Goal: Find specific fact: Find specific fact

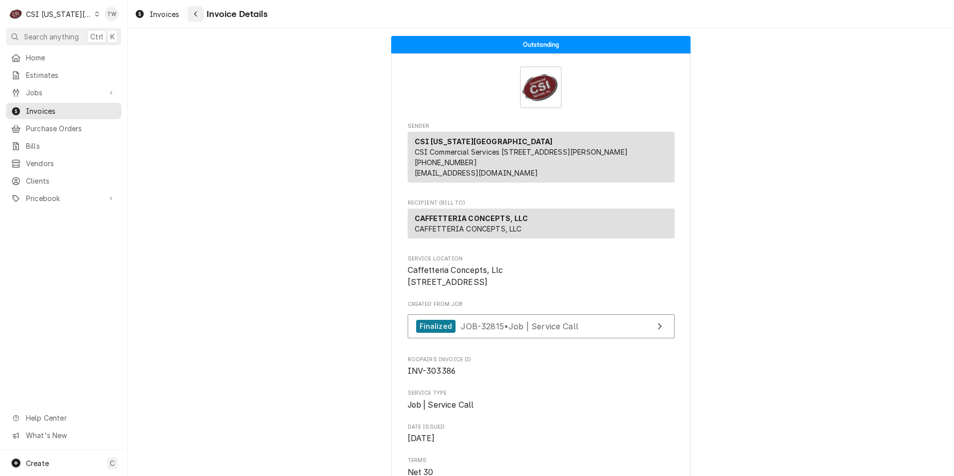
click at [194, 13] on icon "Navigate back" at bounding box center [196, 13] width 4 height 7
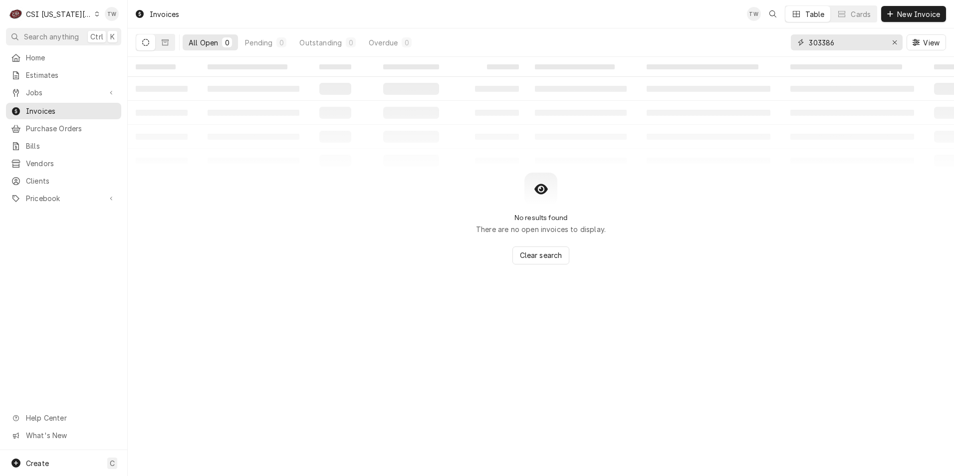
drag, startPoint x: 862, startPoint y: 44, endPoint x: 645, endPoint y: 28, distance: 217.1
click at [652, 30] on div "All Open 0 Pending 0 Outstanding 0 Overdue 0 303386 View" at bounding box center [541, 42] width 810 height 28
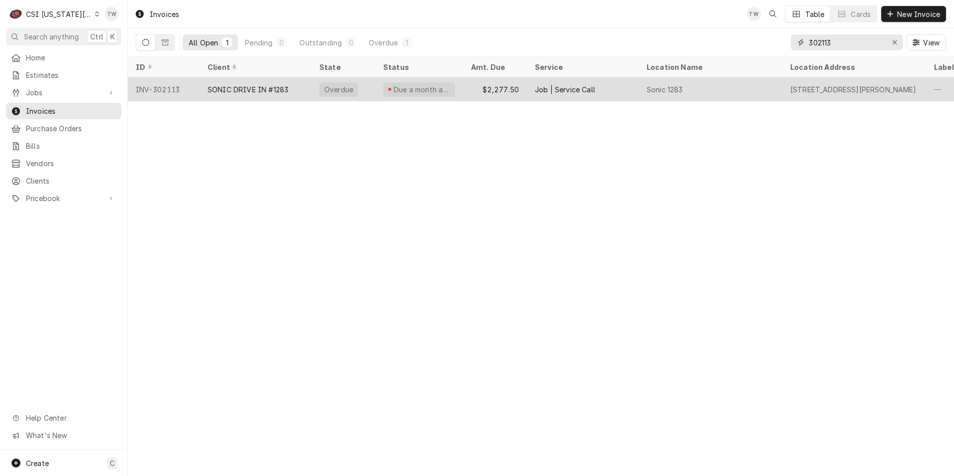
type input "302113"
click at [274, 82] on div "SONIC DRIVE IN #1283" at bounding box center [255, 89] width 112 height 24
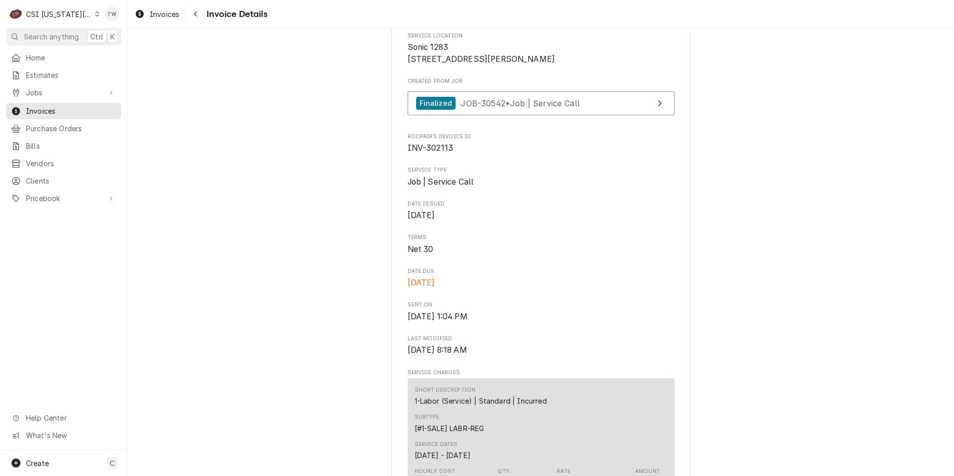
scroll to position [112, 0]
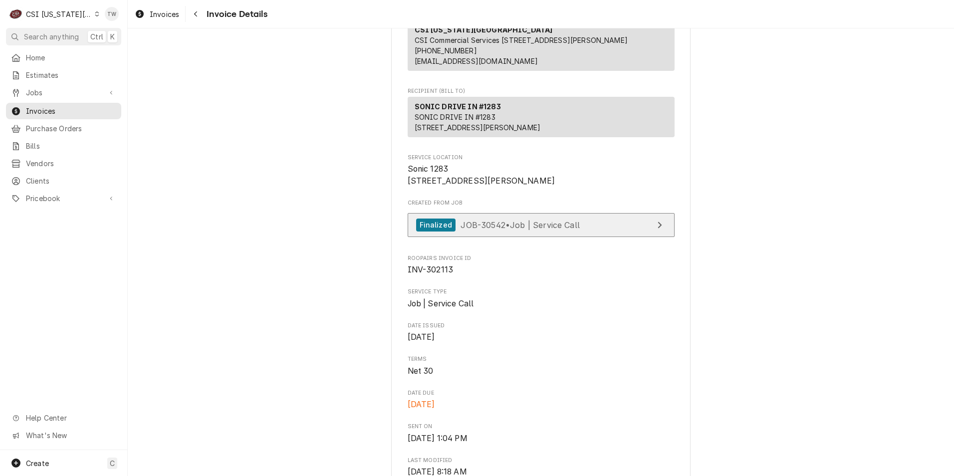
click at [505, 229] on span "JOB-30542 • Job | Service Call" at bounding box center [519, 224] width 119 height 10
drag, startPoint x: 66, startPoint y: 175, endPoint x: 85, endPoint y: 168, distance: 20.0
click at [66, 176] on span "Clients" at bounding box center [71, 181] width 90 height 10
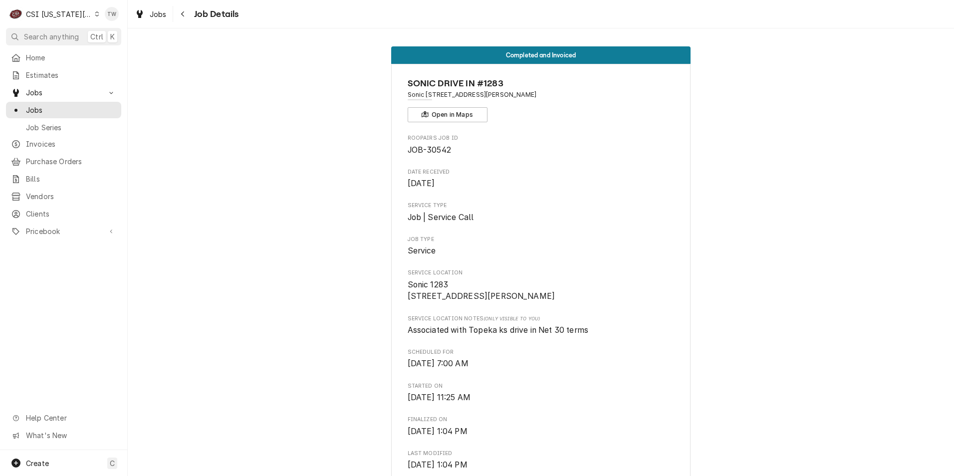
drag, startPoint x: 186, startPoint y: 14, endPoint x: 195, endPoint y: 2, distance: 15.6
click at [186, 14] on div "Navigate back" at bounding box center [183, 14] width 10 height 10
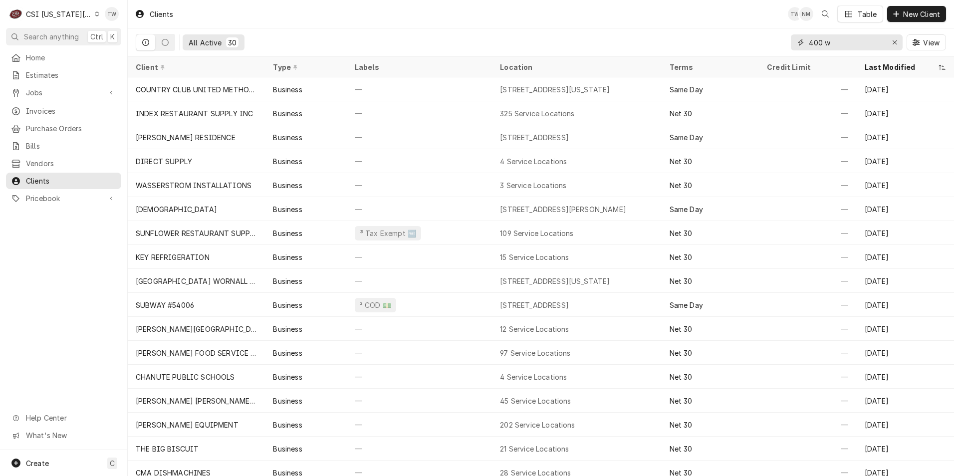
drag, startPoint x: 834, startPoint y: 44, endPoint x: 727, endPoint y: 18, distance: 110.2
click at [728, 19] on div "Clients TW NM Table New Client All Active 30 400 w View" at bounding box center [541, 28] width 826 height 57
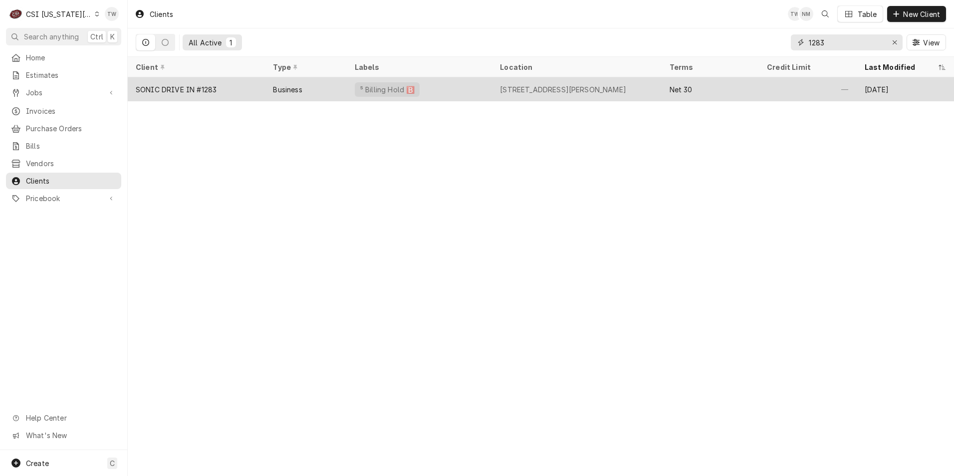
type input "1283"
click at [325, 94] on div "Business" at bounding box center [305, 89] width 81 height 24
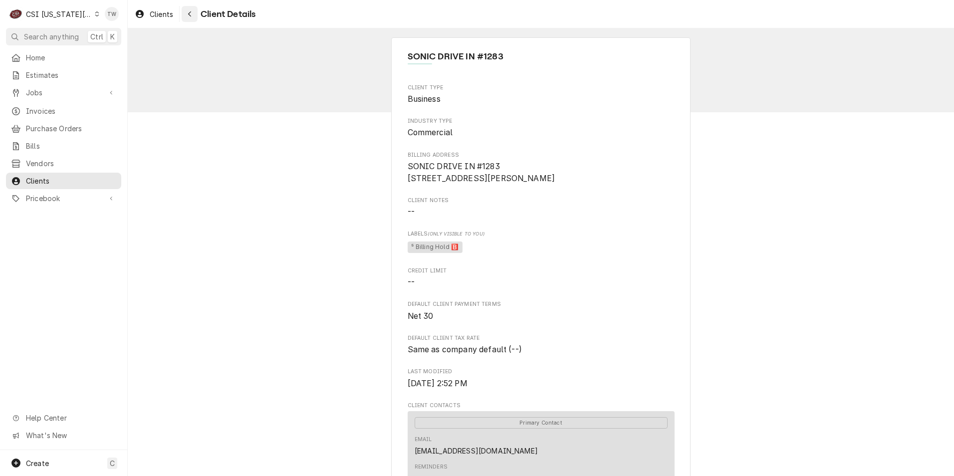
click at [191, 17] on icon "Navigate back" at bounding box center [190, 13] width 4 height 7
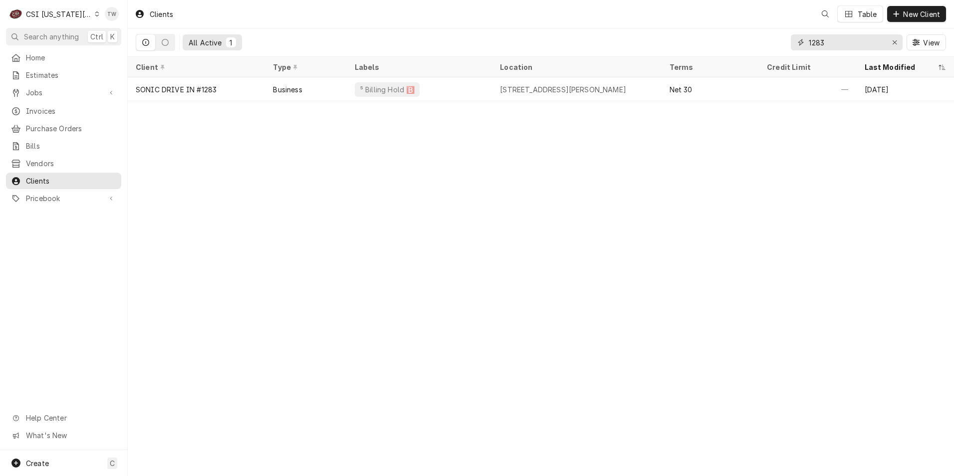
drag, startPoint x: 828, startPoint y: 43, endPoint x: 746, endPoint y: 20, distance: 85.6
click at [751, 21] on div "Clients Table New Client All Active 1 1283 View" at bounding box center [541, 28] width 826 height 57
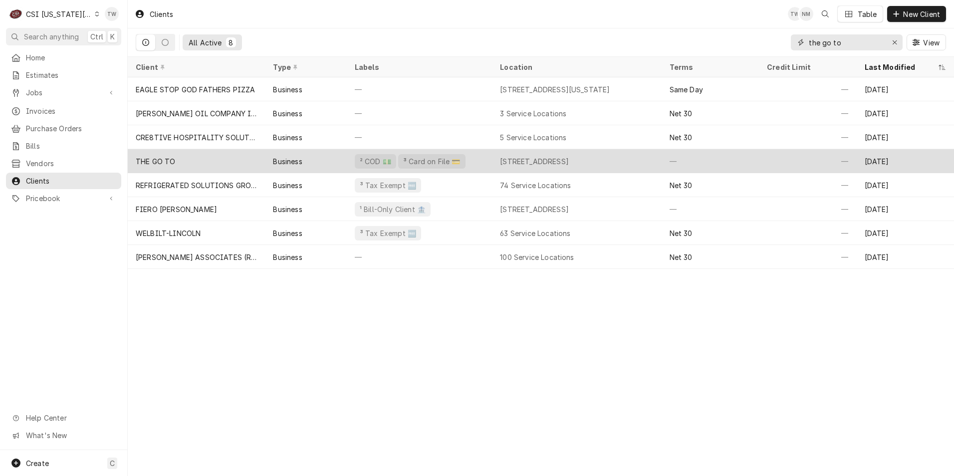
type input "the go to"
click at [470, 163] on div "² COD 💵 ³ Card on File 💳" at bounding box center [419, 161] width 145 height 24
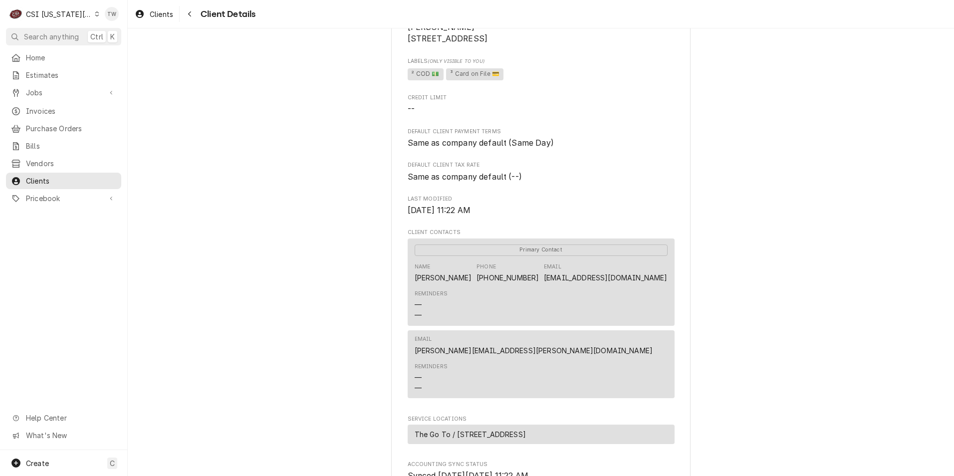
scroll to position [199, 0]
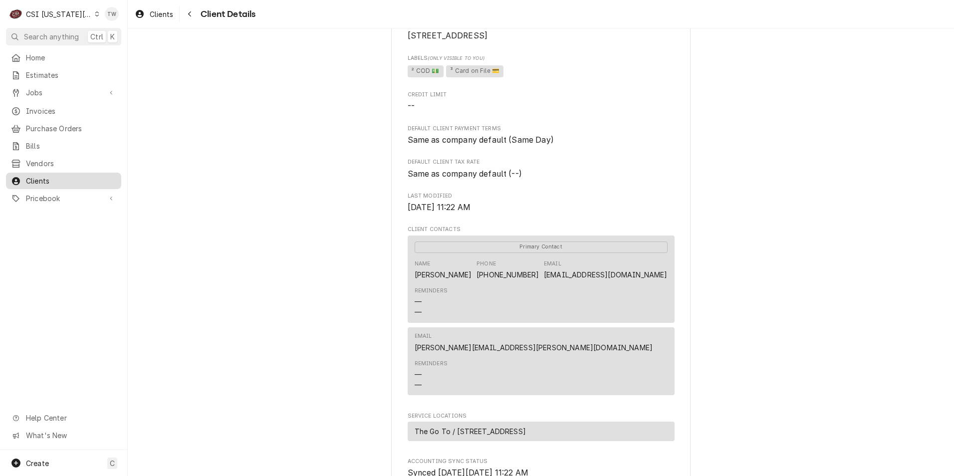
click at [52, 176] on span "Clients" at bounding box center [71, 181] width 90 height 10
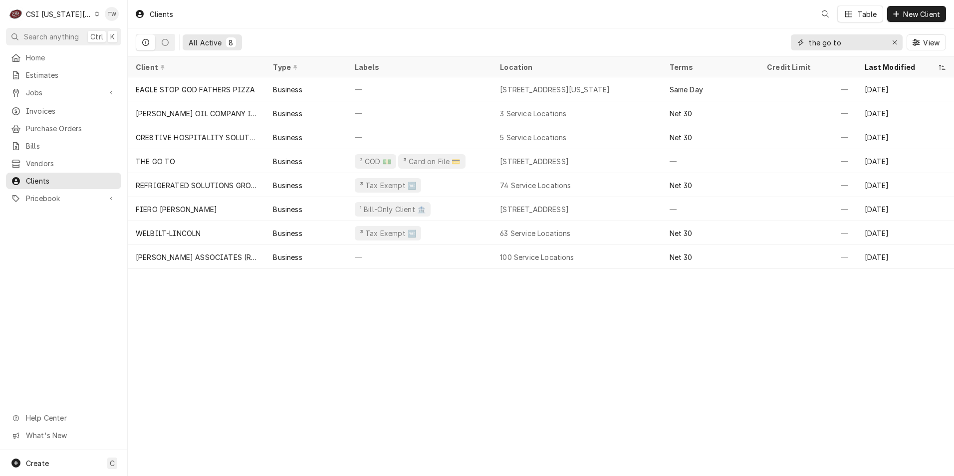
drag, startPoint x: 748, startPoint y: 20, endPoint x: 592, endPoint y: -3, distance: 157.8
click at [592, 0] on html "C CSI Kansas City TW Search anything Ctrl K Home Estimates Jobs Jobs Job Series…" at bounding box center [477, 238] width 954 height 476
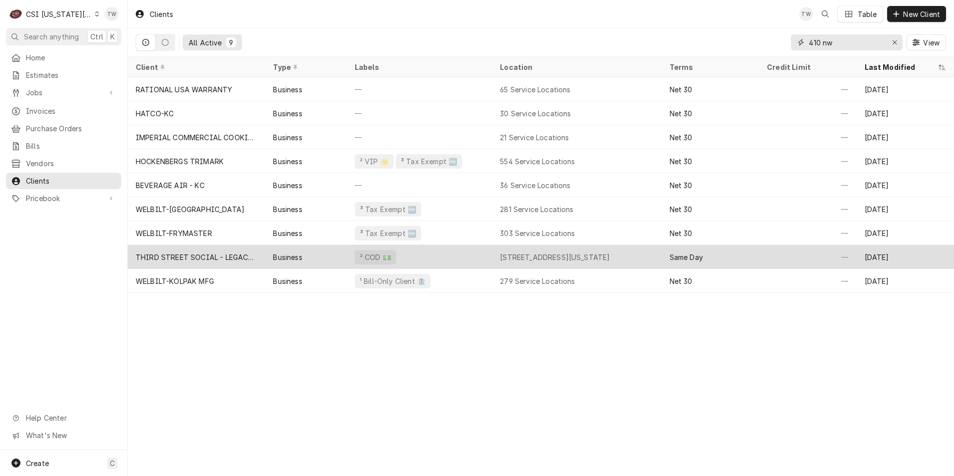
type input "410 nw"
click at [225, 259] on div "THIRD STREET SOCIAL - LEGACY DR" at bounding box center [196, 257] width 121 height 10
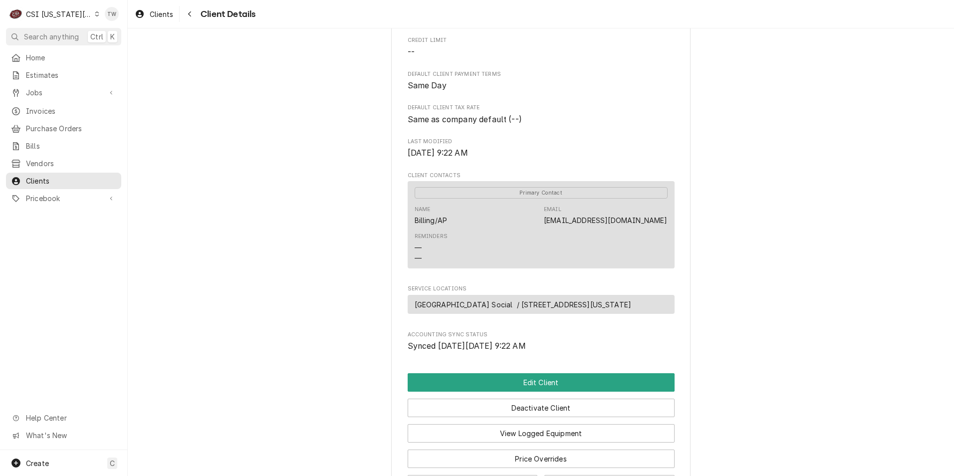
scroll to position [249, 0]
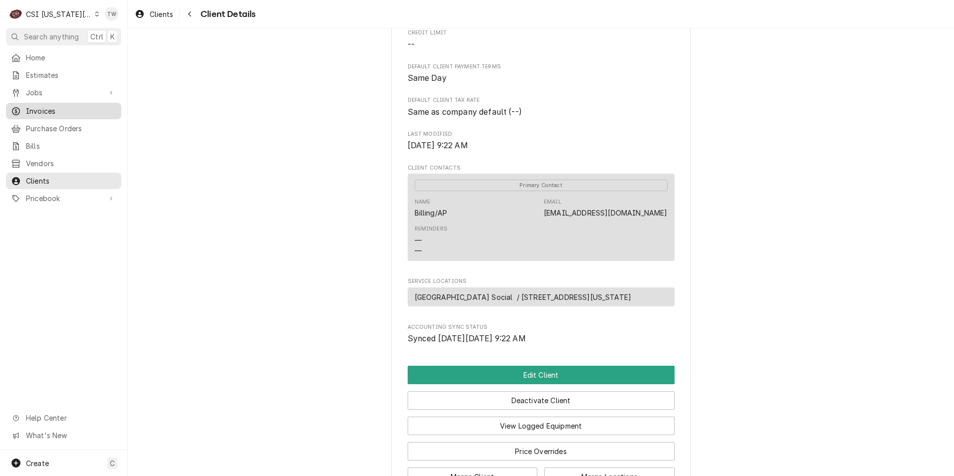
click at [61, 112] on span "Invoices" at bounding box center [71, 111] width 90 height 10
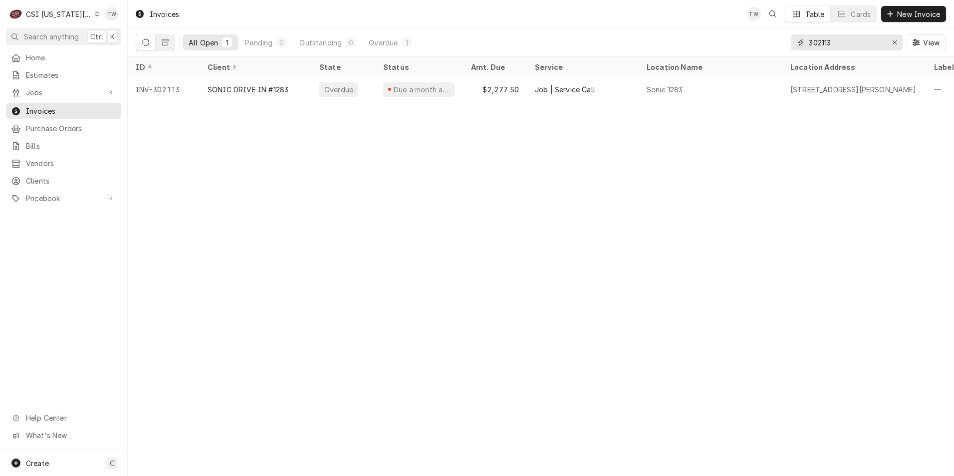
drag, startPoint x: 828, startPoint y: 44, endPoint x: 748, endPoint y: 39, distance: 80.0
click at [748, 39] on div "All Open 1 Pending 0 Outstanding 0 Overdue 1 302113 View" at bounding box center [541, 42] width 810 height 28
drag, startPoint x: 827, startPoint y: 39, endPoint x: 688, endPoint y: 32, distance: 139.8
click at [689, 32] on div "All Open 1 Pending 0 Outstanding 0 Overdue 1 302113 View" at bounding box center [541, 42] width 810 height 28
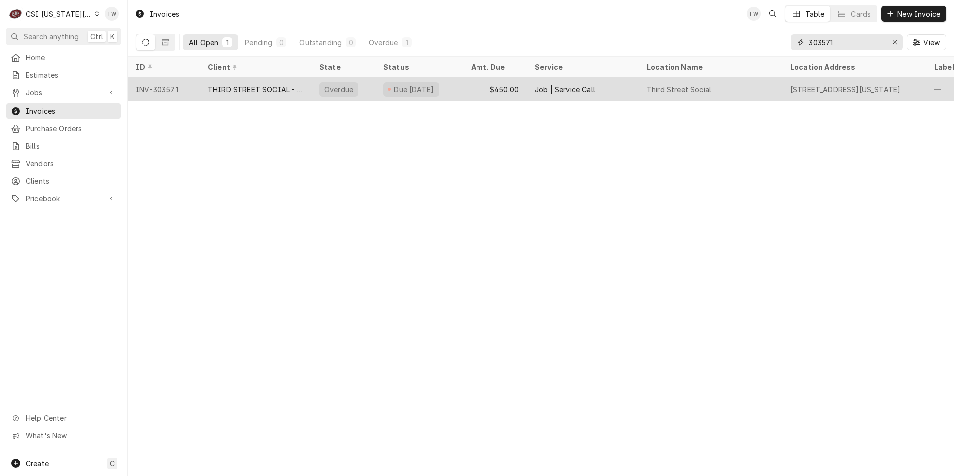
type input "303571"
click at [262, 90] on div "THIRD STREET SOCIAL - LEGACY DR" at bounding box center [255, 89] width 96 height 10
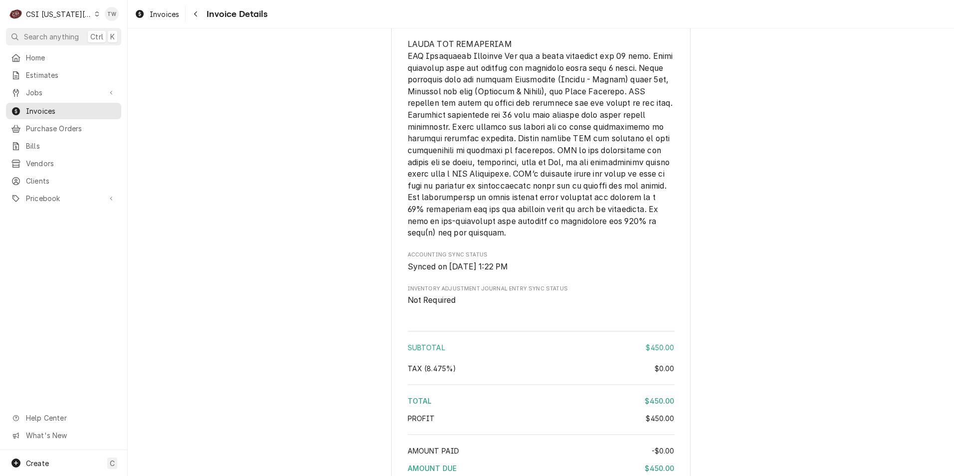
scroll to position [1604, 0]
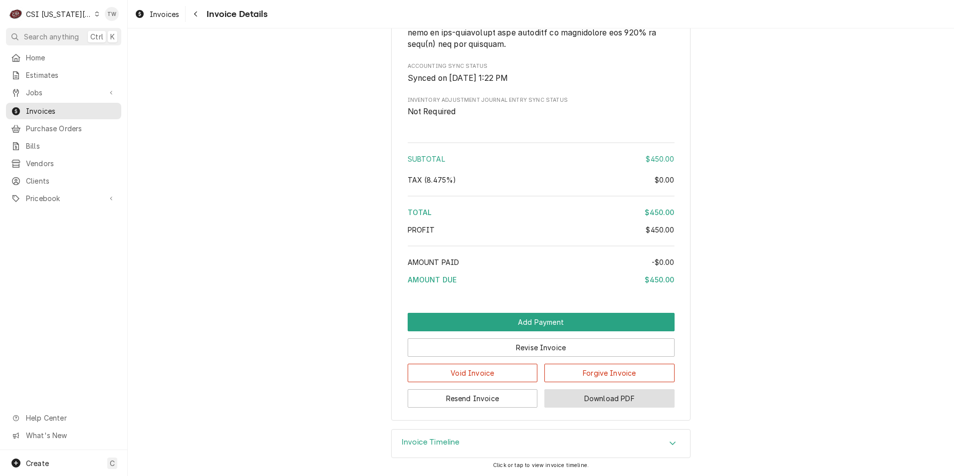
click at [651, 396] on button "Download PDF" at bounding box center [609, 398] width 130 height 18
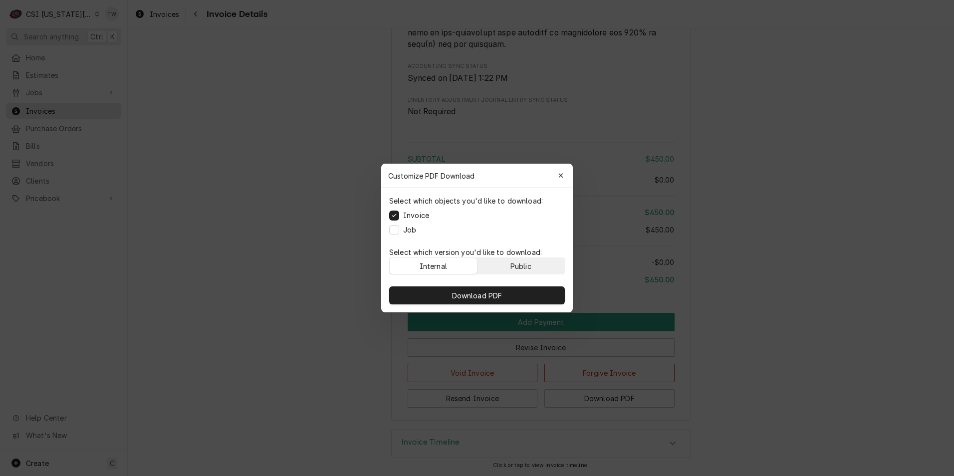
click at [495, 261] on button "Public" at bounding box center [520, 266] width 87 height 16
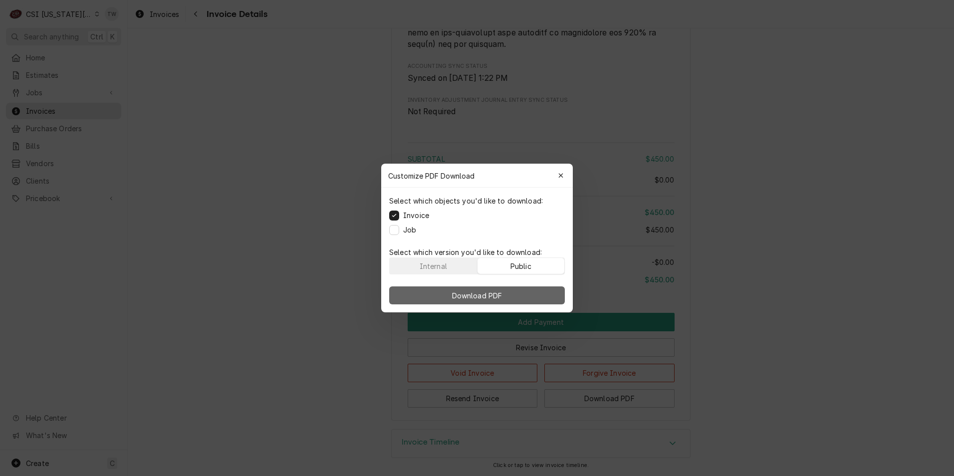
click at [489, 292] on span "Download PDF" at bounding box center [477, 295] width 54 height 10
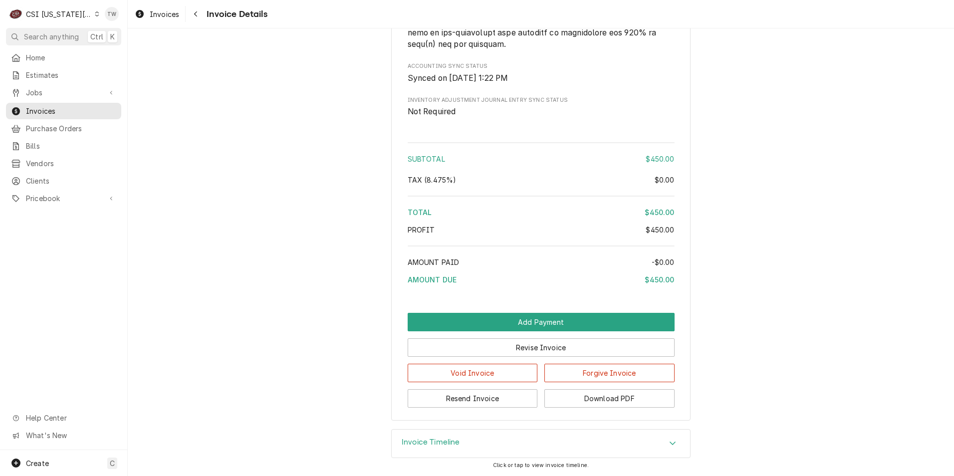
drag, startPoint x: 198, startPoint y: 14, endPoint x: 462, endPoint y: 3, distance: 264.5
click at [198, 14] on div "Navigate back" at bounding box center [196, 14] width 10 height 10
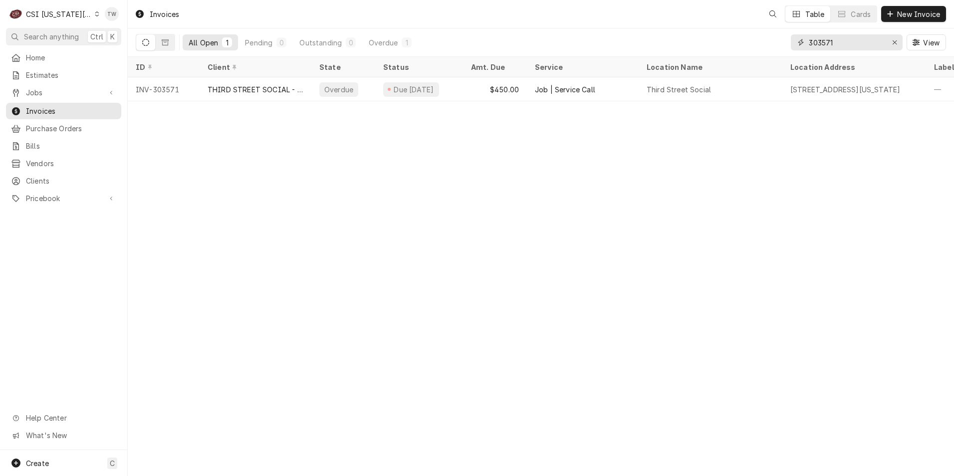
drag, startPoint x: 854, startPoint y: 44, endPoint x: 723, endPoint y: 32, distance: 131.7
click at [723, 32] on div "All Open 1 Pending 0 Outstanding 0 Overdue 1 303571 View" at bounding box center [541, 42] width 810 height 28
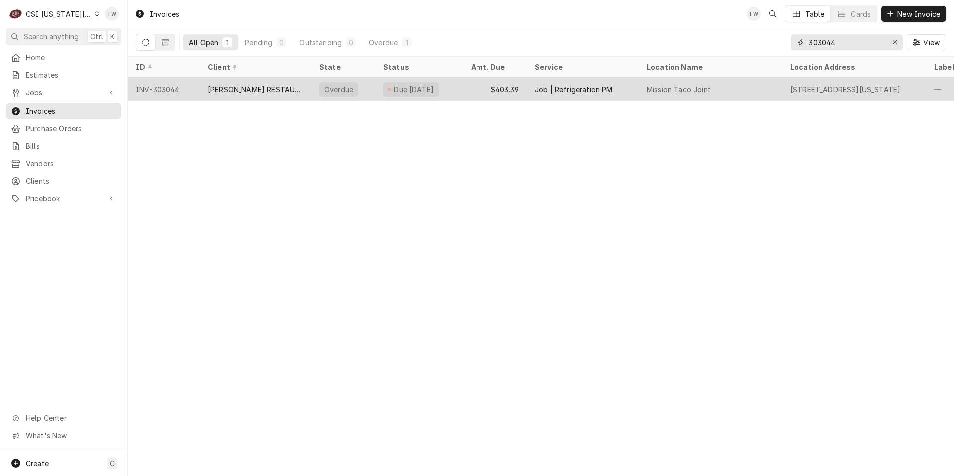
type input "303044"
click at [258, 87] on div "TILFORD RESTAURANT GROUP" at bounding box center [255, 89] width 96 height 10
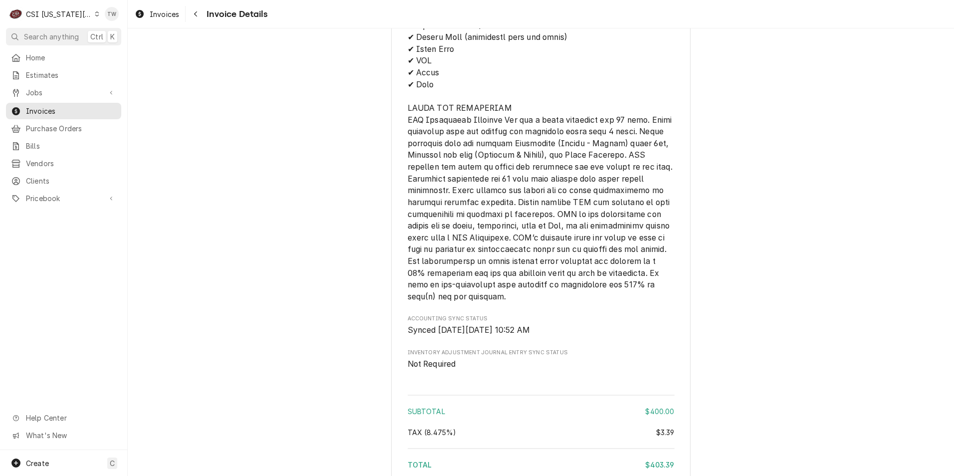
scroll to position [1571, 0]
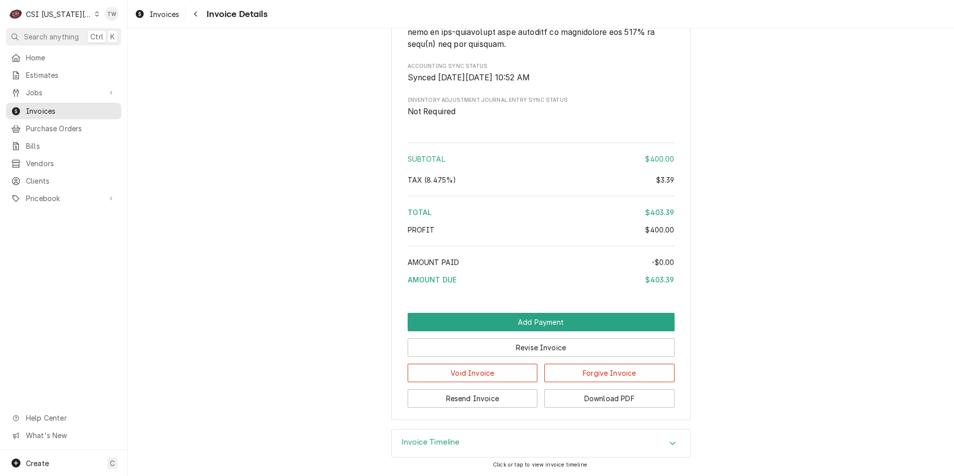
click at [546, 441] on div "Invoice Timeline" at bounding box center [540, 443] width 298 height 28
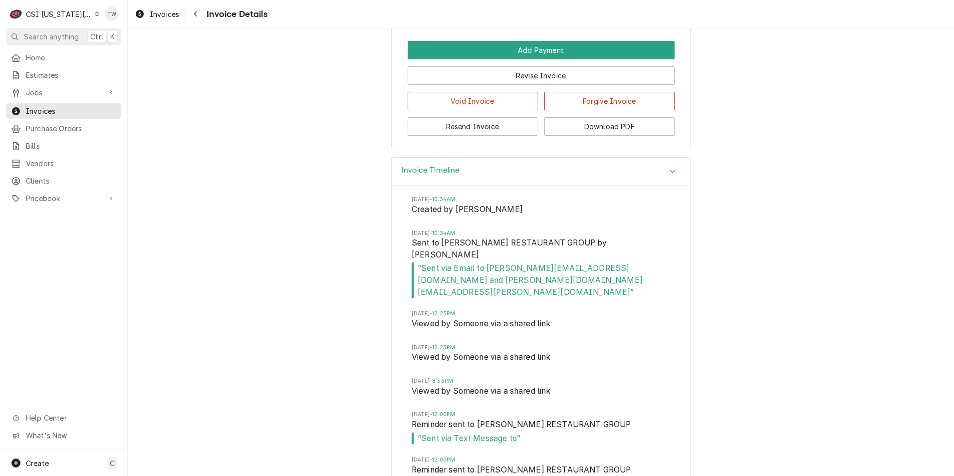
scroll to position [1671, 0]
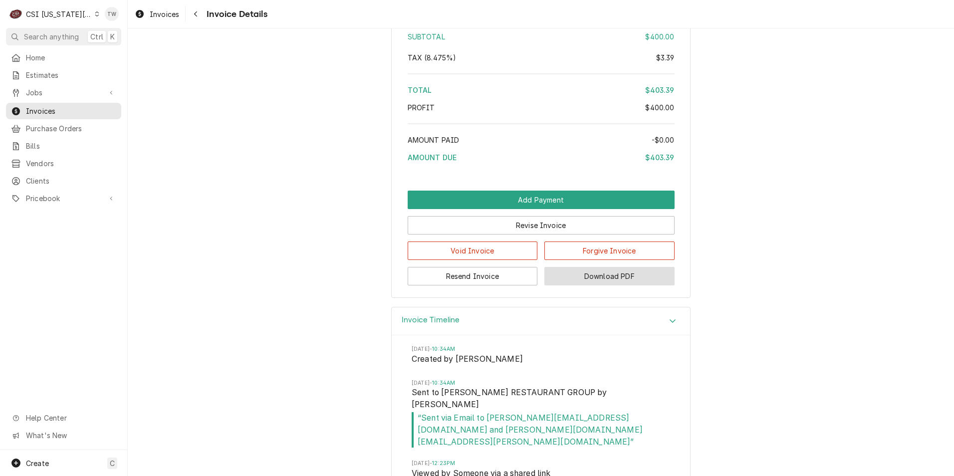
click at [631, 285] on button "Download PDF" at bounding box center [609, 276] width 130 height 18
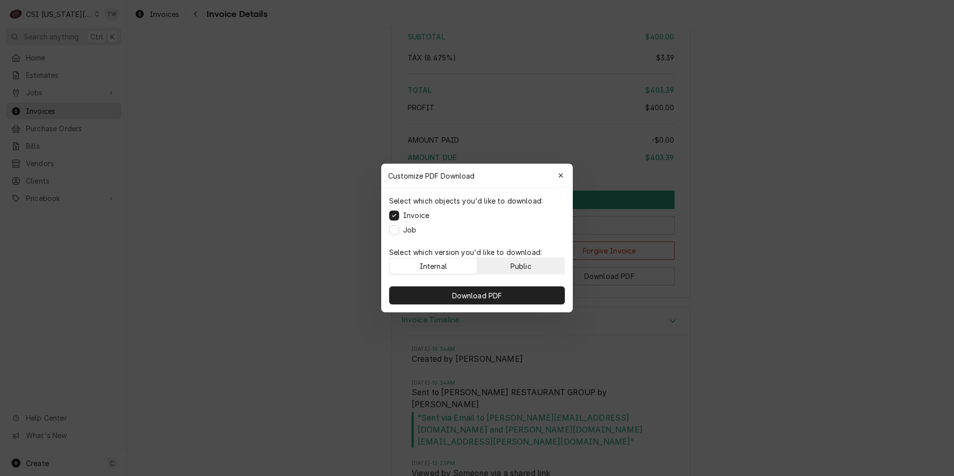
click at [506, 269] on button "Public" at bounding box center [520, 266] width 87 height 16
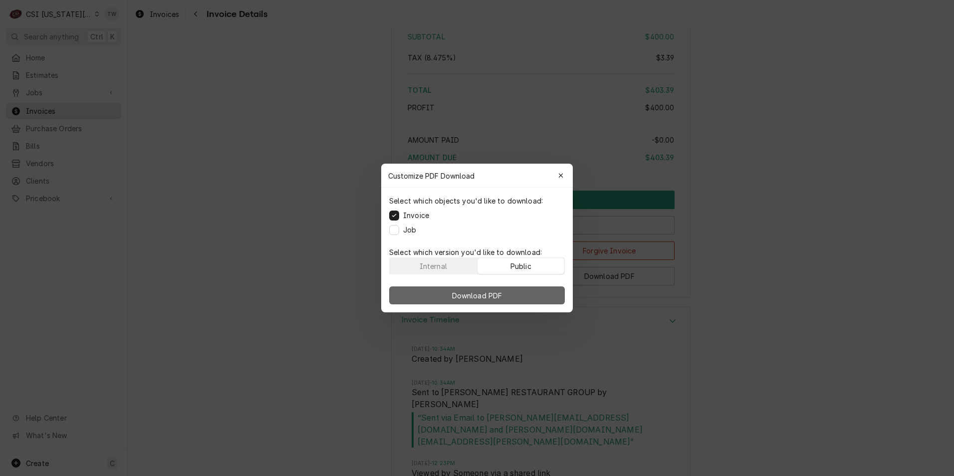
click at [491, 291] on span "Download PDF" at bounding box center [477, 295] width 54 height 10
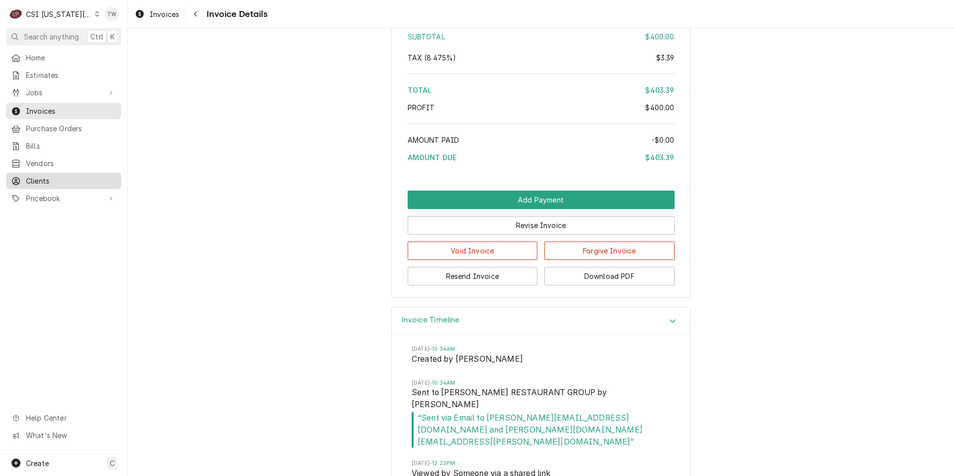
click at [43, 176] on span "Clients" at bounding box center [71, 181] width 90 height 10
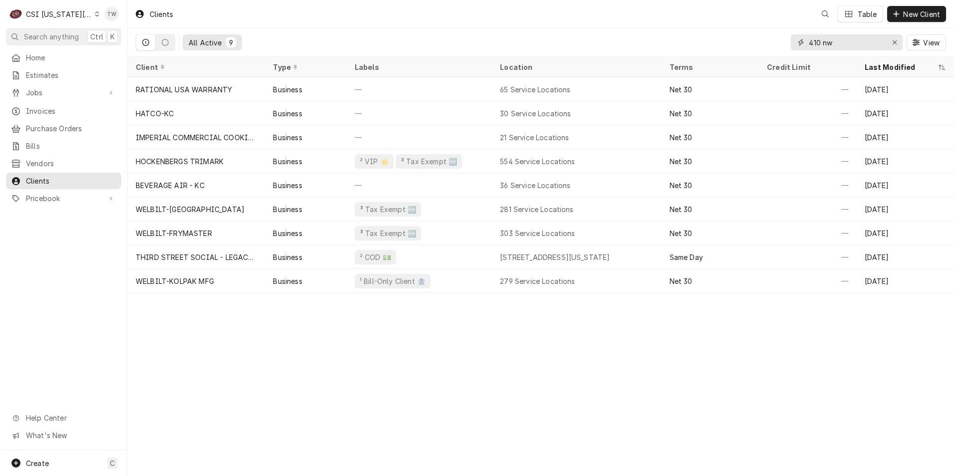
drag, startPoint x: 835, startPoint y: 41, endPoint x: 687, endPoint y: 14, distance: 151.0
click at [690, 14] on div "Clients Table New Client All Active 9 410 nw View" at bounding box center [541, 28] width 826 height 57
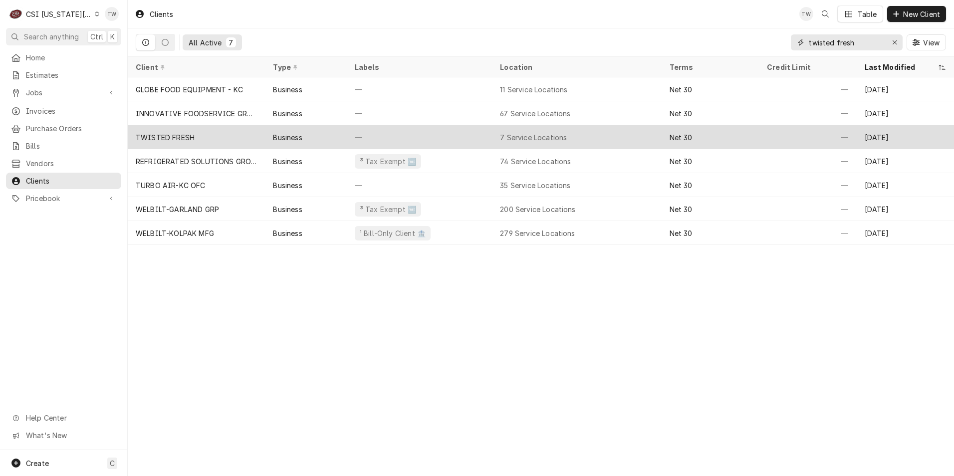
type input "twisted fresh"
click at [248, 138] on div "TWISTED FRESH" at bounding box center [196, 137] width 137 height 24
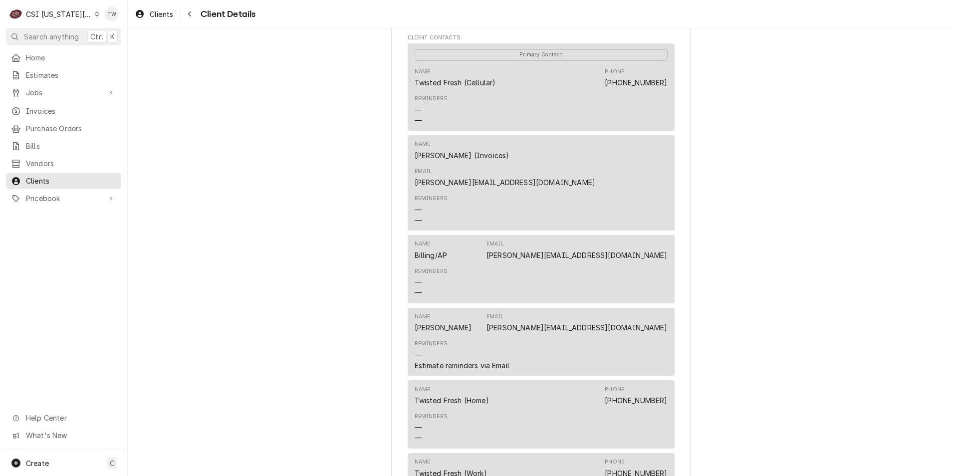
scroll to position [349, 0]
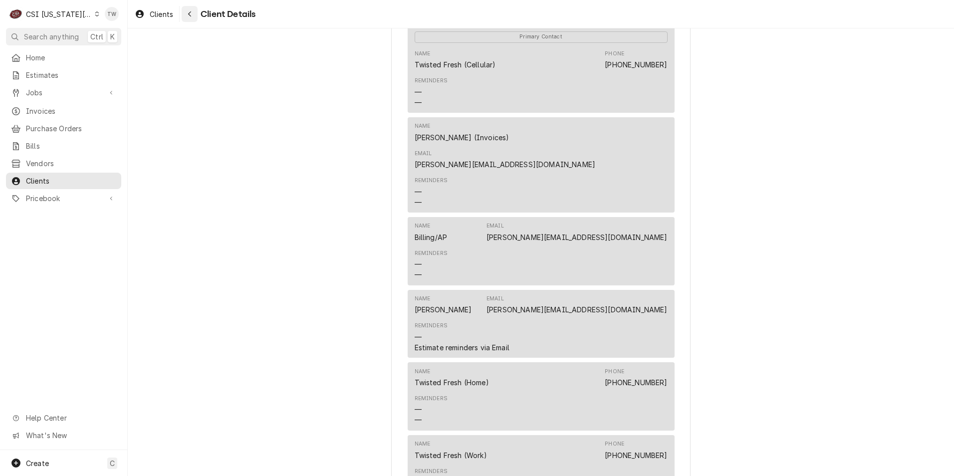
click at [190, 16] on icon "Navigate back" at bounding box center [190, 13] width 4 height 7
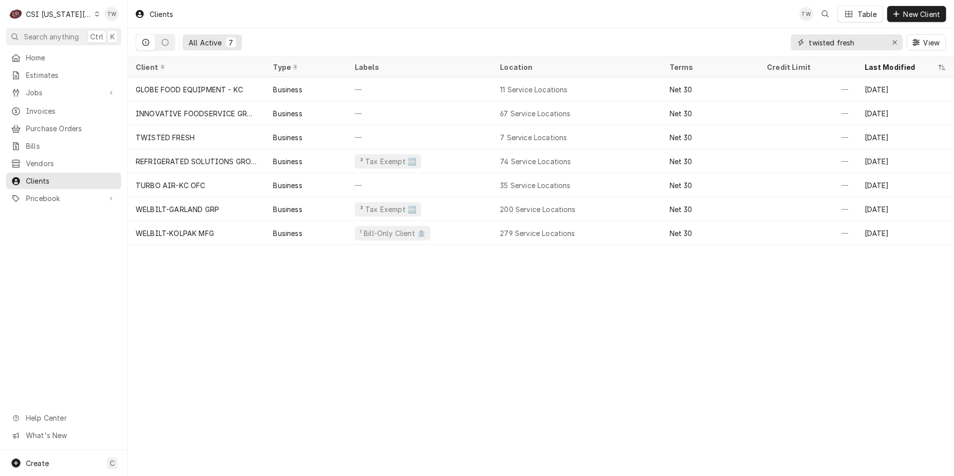
drag, startPoint x: 866, startPoint y: 47, endPoint x: 717, endPoint y: 40, distance: 149.8
click at [717, 40] on div "All Active 7 twisted fresh View" at bounding box center [541, 42] width 810 height 28
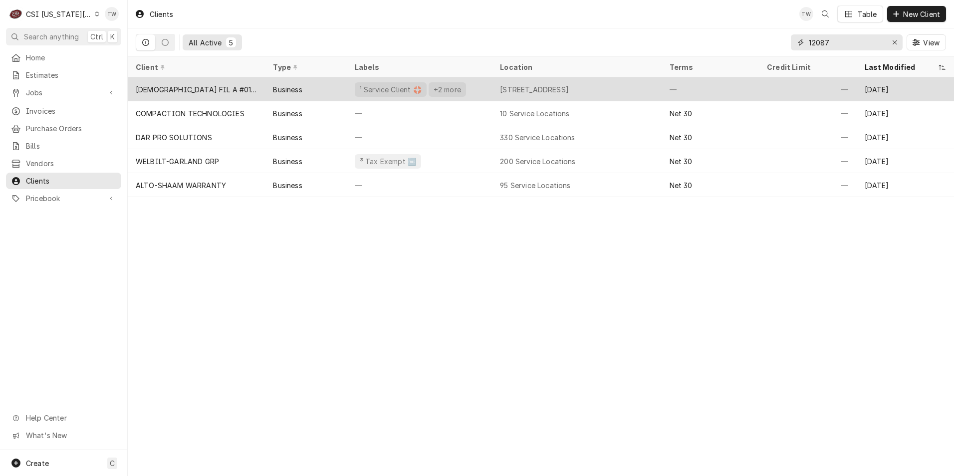
type input "12087"
click at [218, 94] on div "[DEMOGRAPHIC_DATA] FIL A #01846" at bounding box center [196, 89] width 137 height 24
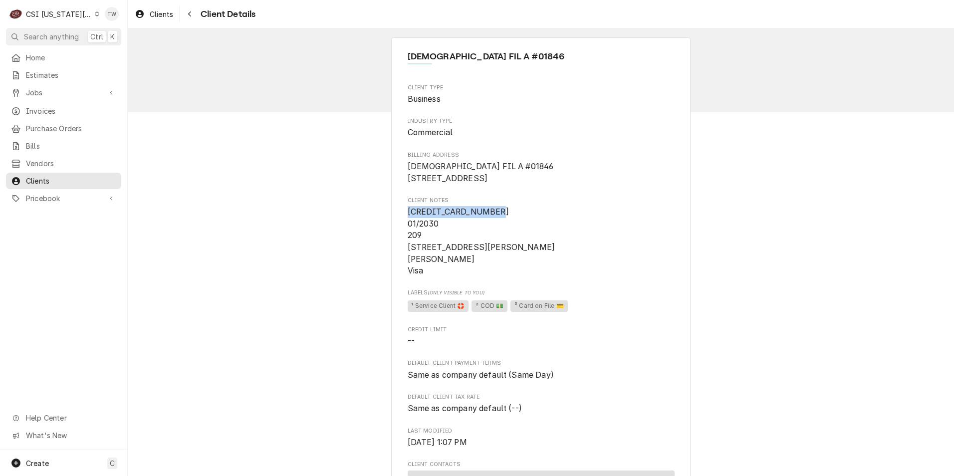
drag, startPoint x: 488, startPoint y: 223, endPoint x: 404, endPoint y: 225, distance: 84.3
click at [407, 225] on span "[CREDIT_CARD_NUMBER] 01/2030 209 [STREET_ADDRESS][PERSON_NAME] [PERSON_NAME] Vi…" at bounding box center [540, 241] width 267 height 71
copy span "[CREDIT_CARD_NUMBER]"
drag, startPoint x: 486, startPoint y: 168, endPoint x: 378, endPoint y: 165, distance: 108.8
click at [378, 165] on div "CHICK FIL A #01846 Client Type Business Industry Type Commercial Billing Addres…" at bounding box center [541, 429] width 826 height 802
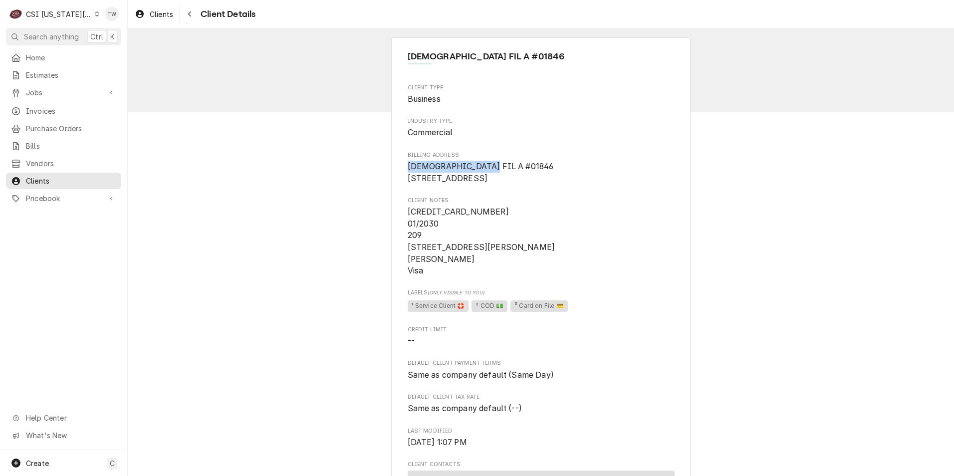
copy span "CHICK FIL A #01846"
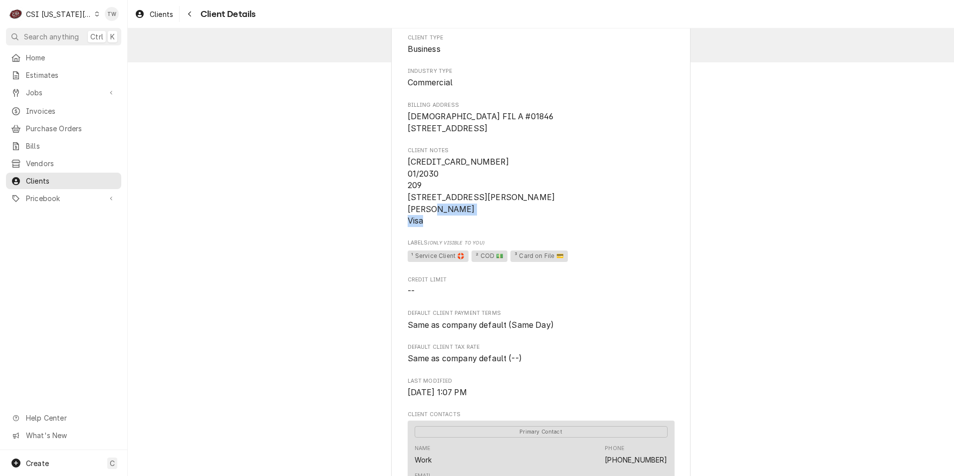
drag, startPoint x: 461, startPoint y: 233, endPoint x: 397, endPoint y: 232, distance: 63.8
click at [397, 232] on div "CHICK FIL A #01846 Client Type Business Industry Type Commercial Billing Addres…" at bounding box center [540, 380] width 299 height 785
copy span "Tamara Rouse"
drag, startPoint x: 527, startPoint y: 209, endPoint x: 389, endPoint y: 207, distance: 137.2
click at [391, 207] on div "CHICK FIL A #01846 Client Type Business Industry Type Commercial Billing Addres…" at bounding box center [540, 380] width 299 height 785
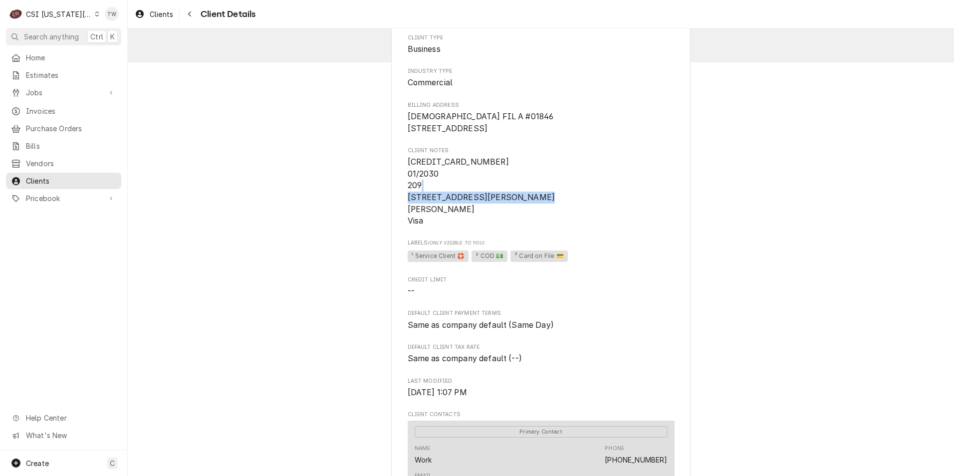
copy span "12087 S Black Bob Rd Olathe KS"
drag, startPoint x: 428, startPoint y: 221, endPoint x: 396, endPoint y: 220, distance: 31.4
click at [396, 220] on div "CHICK FIL A #01846 Client Type Business Industry Type Commercial Billing Addres…" at bounding box center [540, 380] width 299 height 785
copy span "66062"
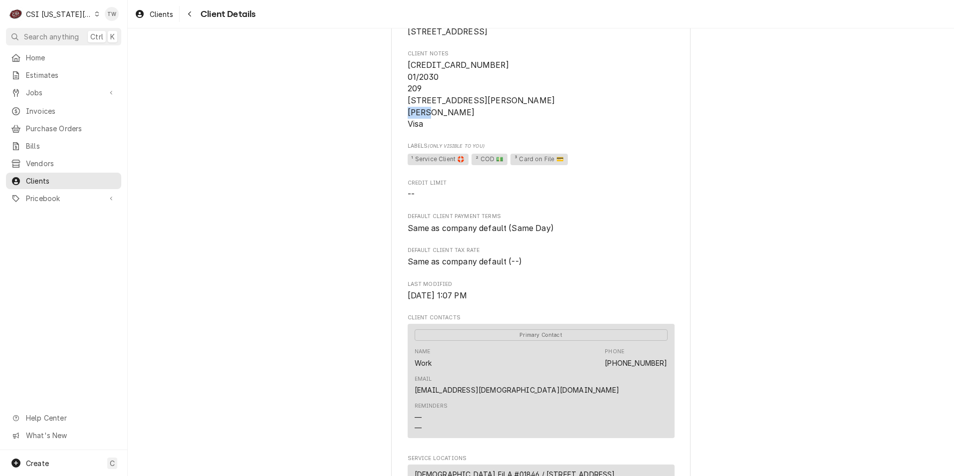
scroll to position [249, 0]
